Goal: Task Accomplishment & Management: Use online tool/utility

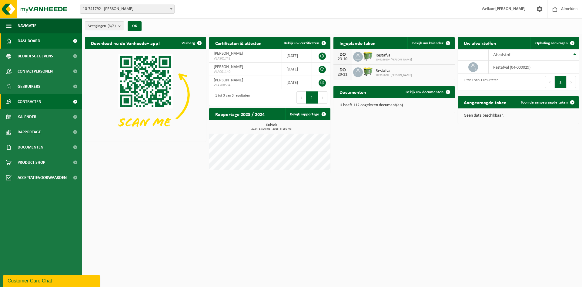
click at [39, 99] on span "Contracten" at bounding box center [30, 101] width 24 height 15
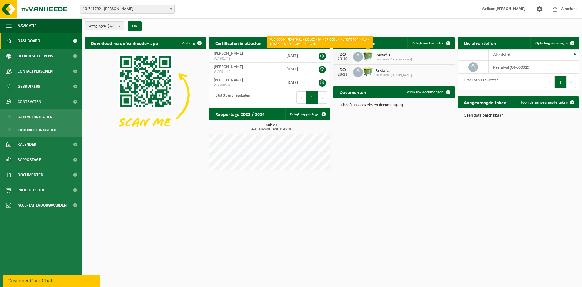
click at [366, 55] on img at bounding box center [368, 56] width 10 height 10
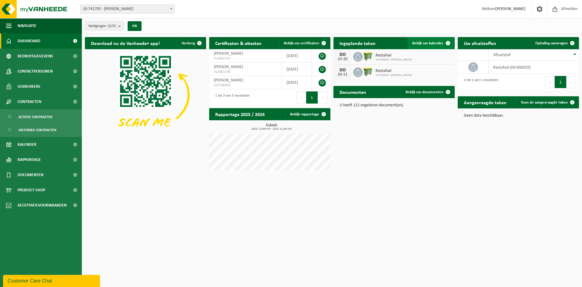
click at [431, 40] on link "Bekijk uw kalender" at bounding box center [431, 43] width 47 height 12
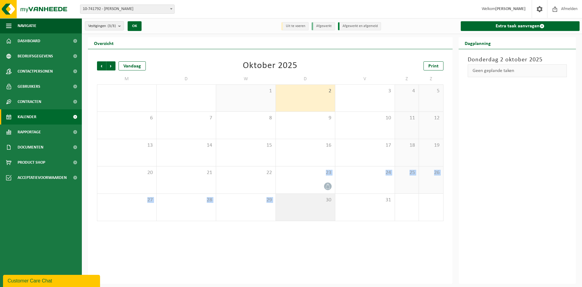
drag, startPoint x: 325, startPoint y: 177, endPoint x: 320, endPoint y: 205, distance: 27.8
click at [323, 209] on tbody "29 30 1 2 3 4 5 6 7 8 9 10 11 12 13 14 15 16 17 18 19 20 21 22 23 24 25 26 27 2…" at bounding box center [270, 152] width 347 height 137
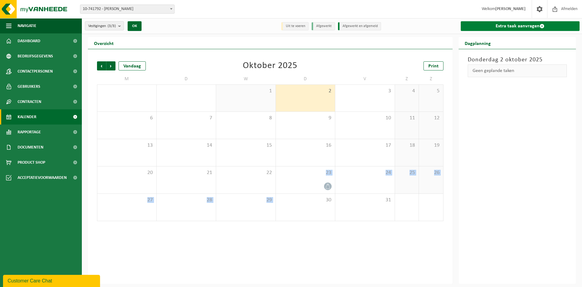
click at [509, 26] on link "Extra taak aanvragen" at bounding box center [520, 26] width 119 height 10
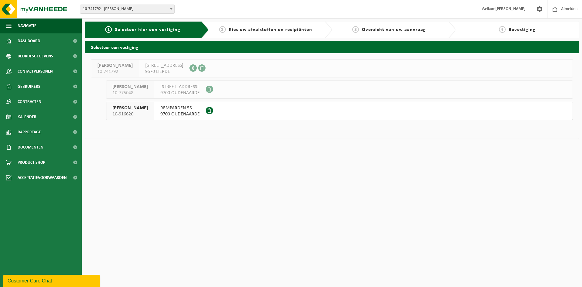
click at [195, 113] on span "9700 OUDENAARDE" at bounding box center [179, 114] width 39 height 6
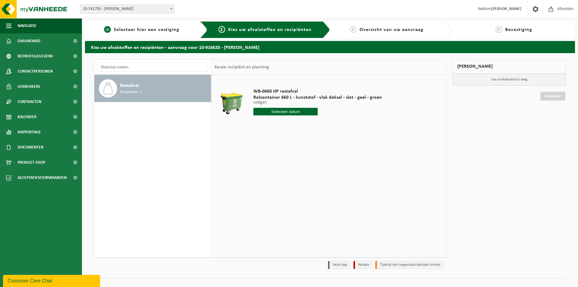
click at [156, 31] on span "Selecteer hier een vestiging" at bounding box center [147, 29] width 66 height 5
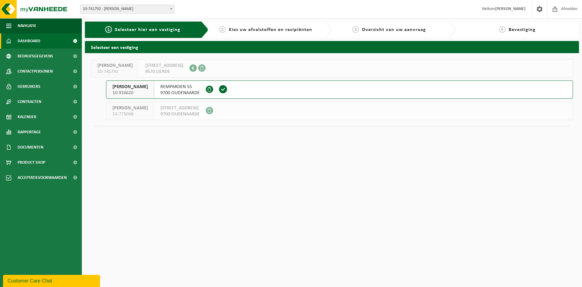
click at [27, 39] on span "Dashboard" at bounding box center [29, 40] width 23 height 15
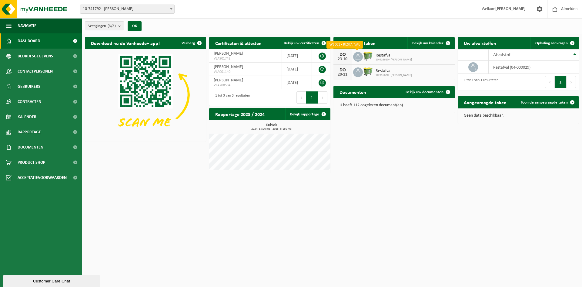
click at [359, 56] on icon at bounding box center [358, 57] width 6 height 6
click at [434, 45] on span "Bekijk uw kalender" at bounding box center [428, 43] width 31 height 4
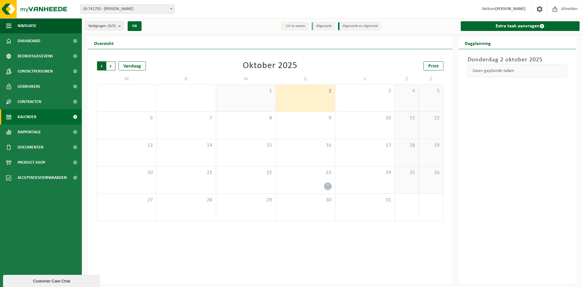
click at [110, 66] on span "Volgende" at bounding box center [110, 65] width 9 height 9
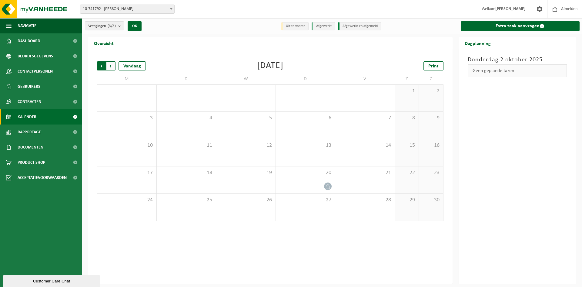
click at [111, 65] on span "Volgende" at bounding box center [110, 65] width 9 height 9
click at [103, 68] on span "Vorige" at bounding box center [101, 65] width 9 height 9
click at [102, 63] on span "Vorige" at bounding box center [101, 65] width 9 height 9
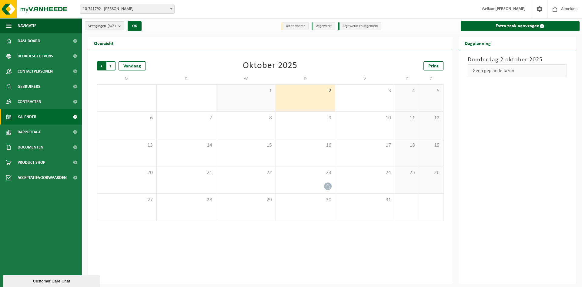
click at [112, 64] on span "Volgende" at bounding box center [110, 65] width 9 height 9
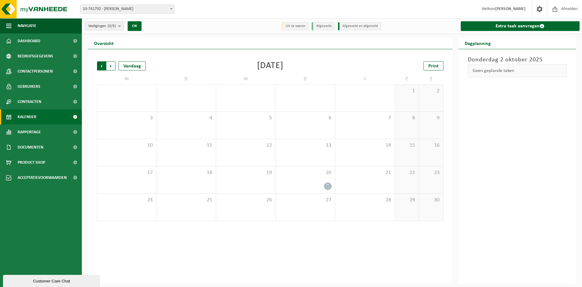
click at [111, 67] on span "Volgende" at bounding box center [110, 65] width 9 height 9
